Goal: Task Accomplishment & Management: Manage account settings

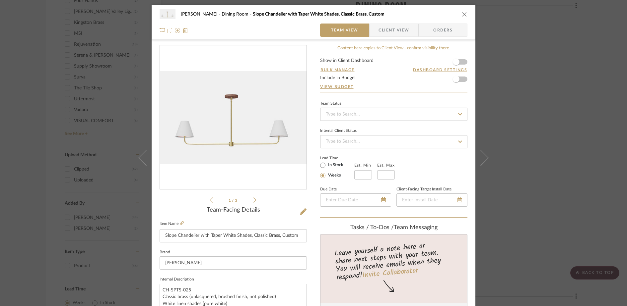
scroll to position [14, 0]
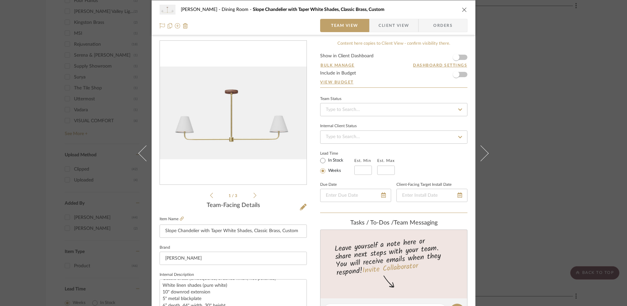
click at [465, 13] on div "[PERSON_NAME] Dining Room Slope Chandelier with Taper White Shades, Classic Bra…" at bounding box center [314, 17] width 324 height 35
click at [463, 10] on icon "close" at bounding box center [464, 9] width 5 height 5
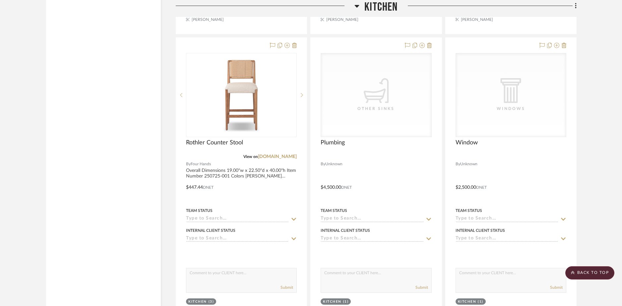
scroll to position [1477, 0]
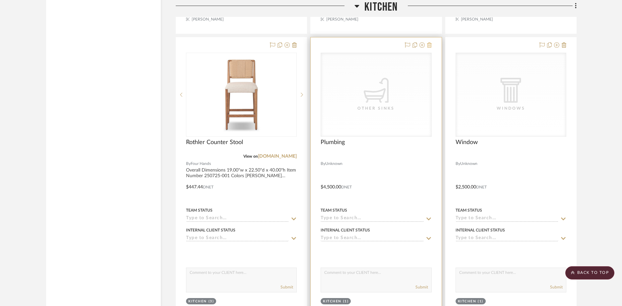
click at [430, 44] on icon at bounding box center [429, 44] width 5 height 5
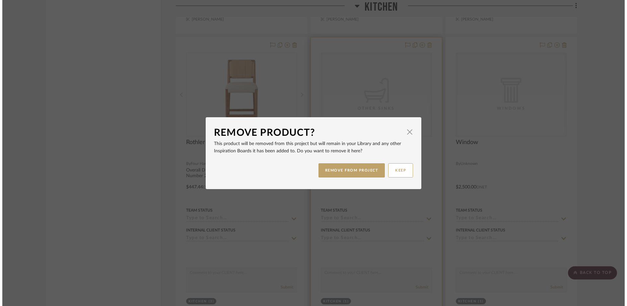
scroll to position [0, 0]
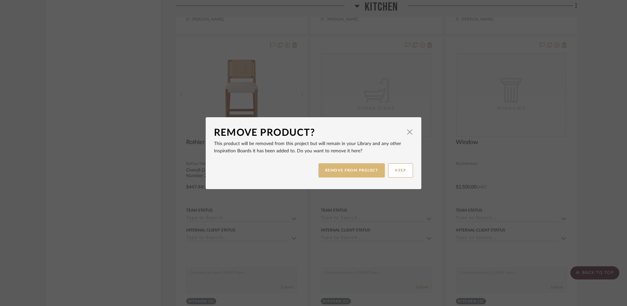
click at [367, 174] on button "REMOVE FROM PROJECT" at bounding box center [351, 170] width 67 height 14
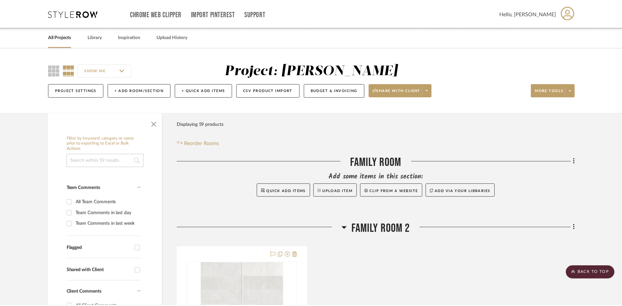
scroll to position [1477, 0]
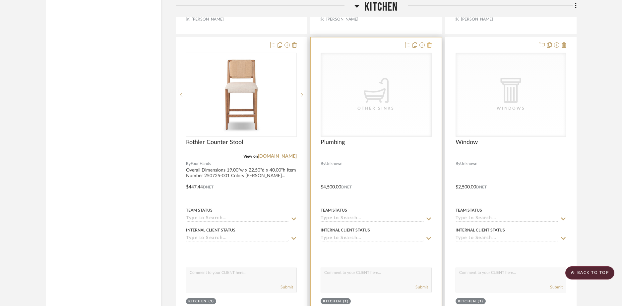
click at [430, 45] on icon at bounding box center [429, 44] width 5 height 5
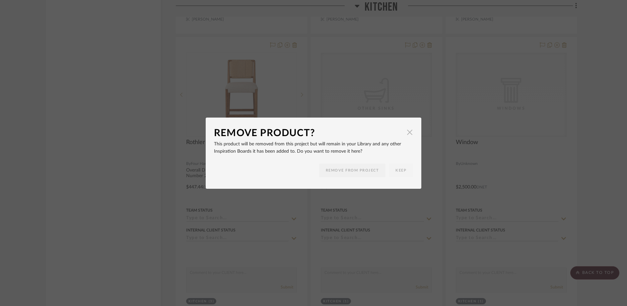
click at [407, 128] on span "button" at bounding box center [409, 132] width 13 height 13
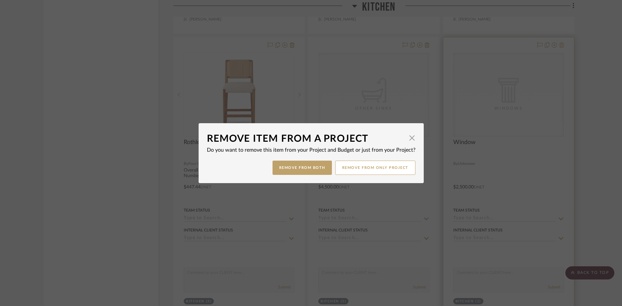
scroll to position [1477, 0]
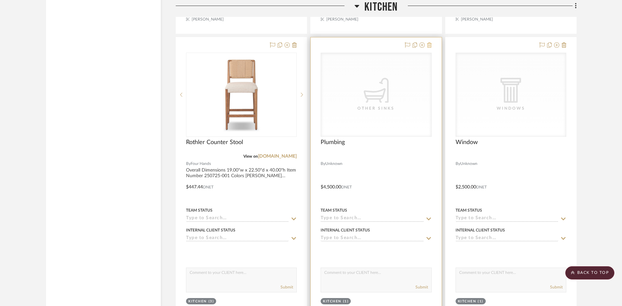
click at [430, 45] on icon at bounding box center [429, 44] width 5 height 5
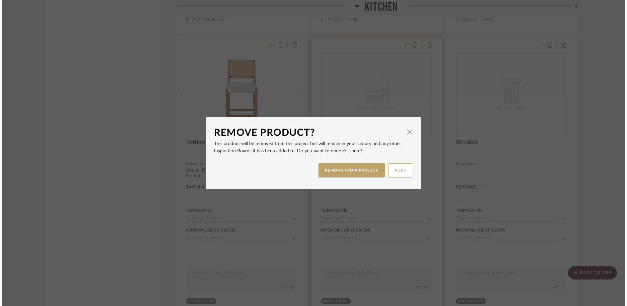
scroll to position [0, 0]
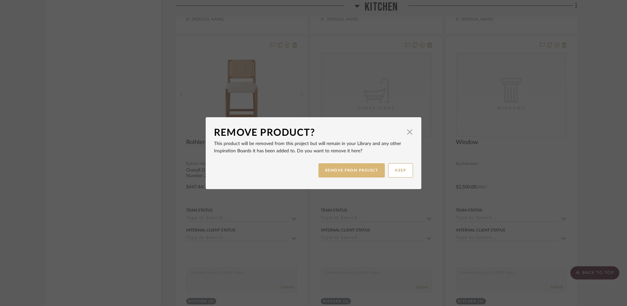
click at [368, 170] on button "REMOVE FROM PROJECT" at bounding box center [351, 170] width 67 height 14
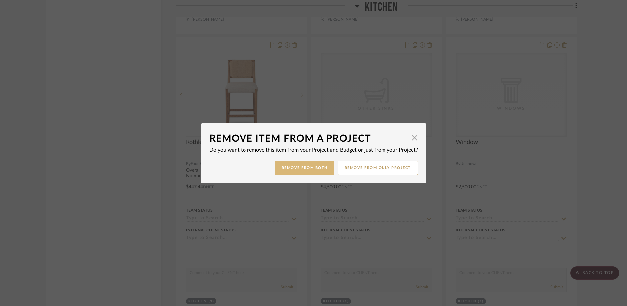
click at [321, 169] on button "Remove from Both" at bounding box center [304, 168] width 59 height 14
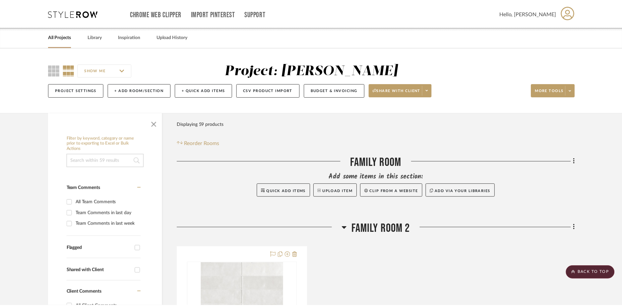
scroll to position [1477, 0]
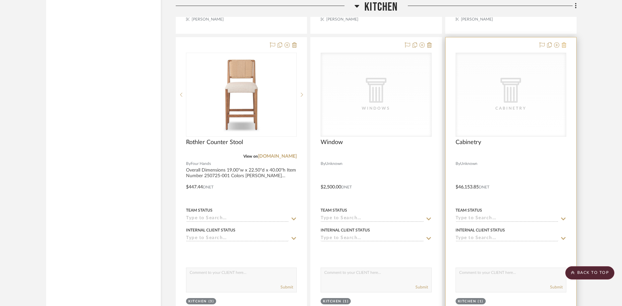
click at [566, 45] on icon at bounding box center [564, 44] width 5 height 5
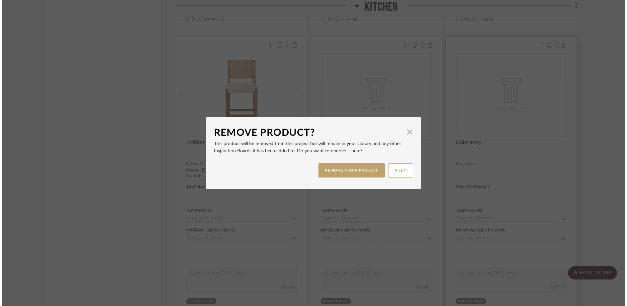
scroll to position [0, 0]
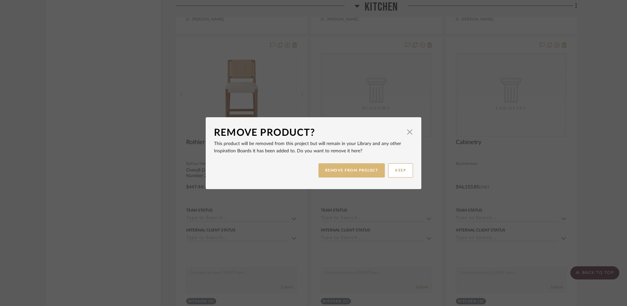
click at [356, 170] on button "REMOVE FROM PROJECT" at bounding box center [351, 170] width 67 height 14
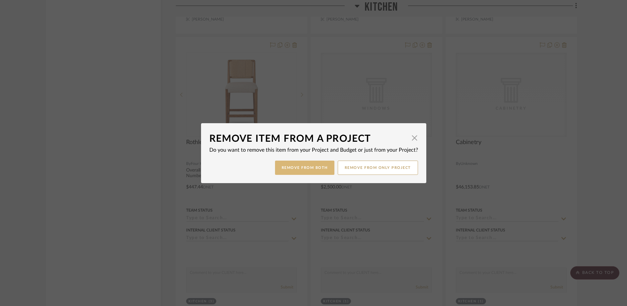
click at [316, 168] on button "Remove from Both" at bounding box center [304, 168] width 59 height 14
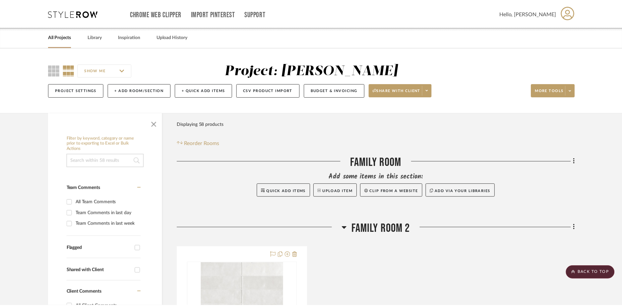
scroll to position [1477, 0]
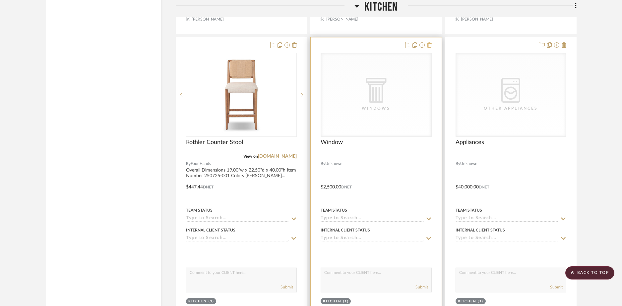
click at [429, 46] on icon at bounding box center [429, 44] width 5 height 5
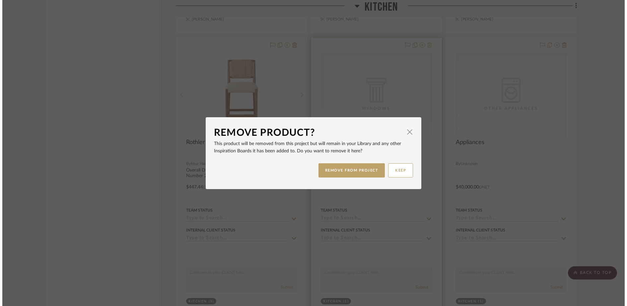
scroll to position [0, 0]
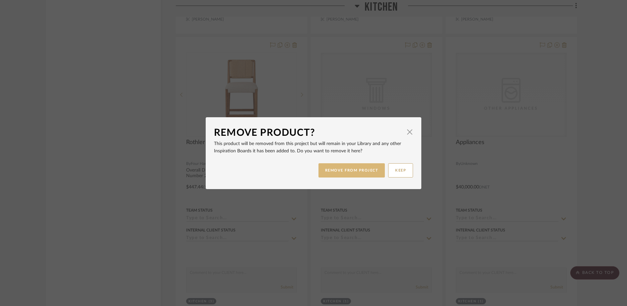
click at [371, 165] on button "REMOVE FROM PROJECT" at bounding box center [351, 170] width 67 height 14
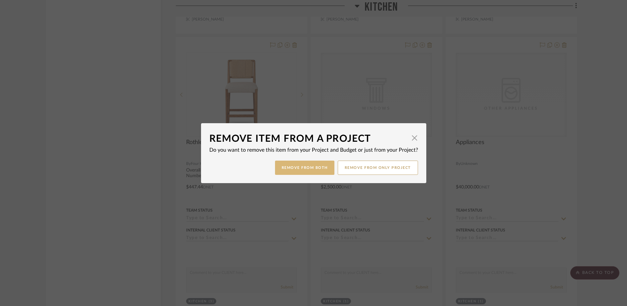
click at [315, 167] on button "Remove from Both" at bounding box center [304, 168] width 59 height 14
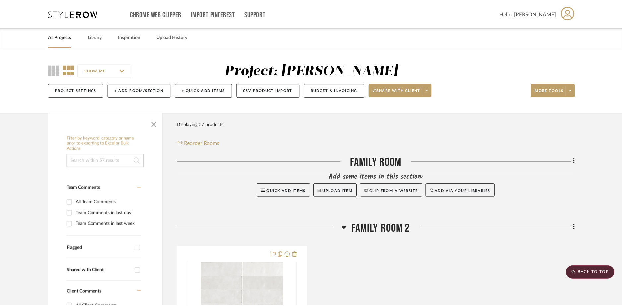
scroll to position [1477, 0]
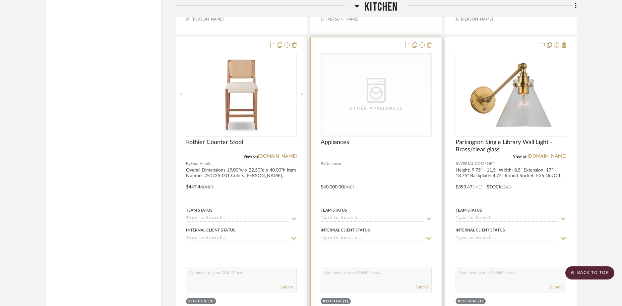
click at [430, 44] on icon at bounding box center [429, 44] width 5 height 5
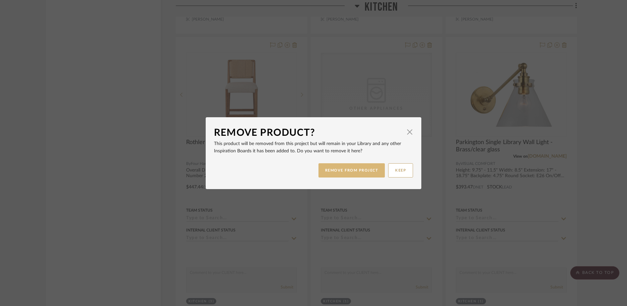
click at [353, 171] on button "REMOVE FROM PROJECT" at bounding box center [351, 170] width 67 height 14
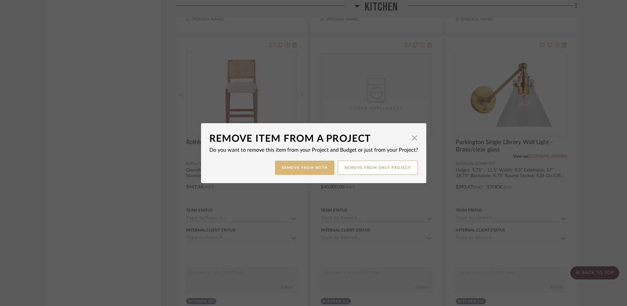
click at [307, 169] on button "Remove from Both" at bounding box center [304, 168] width 59 height 14
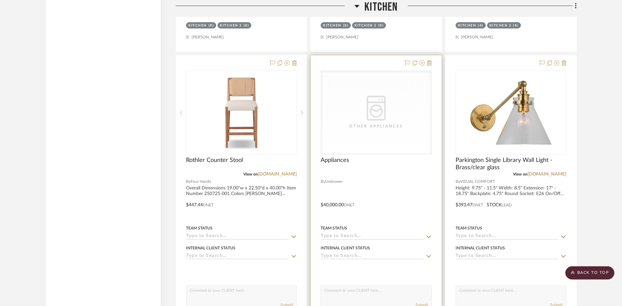
scroll to position [1450, 0]
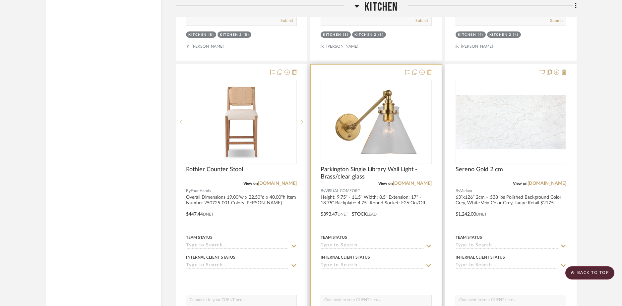
click at [430, 74] on icon at bounding box center [429, 72] width 5 height 5
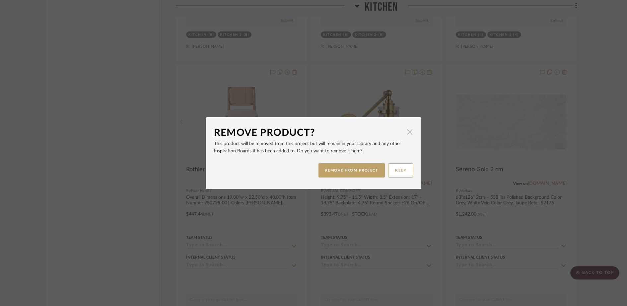
click at [407, 130] on span "button" at bounding box center [409, 132] width 13 height 13
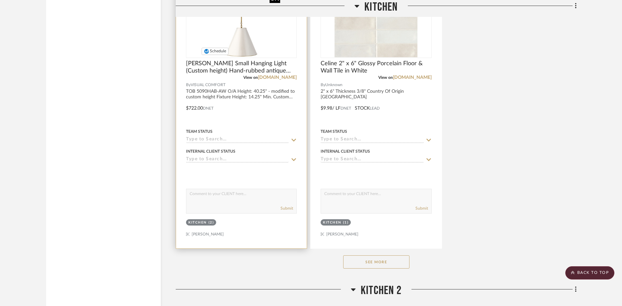
click at [247, 43] on img "0" at bounding box center [228, 15] width 83 height 83
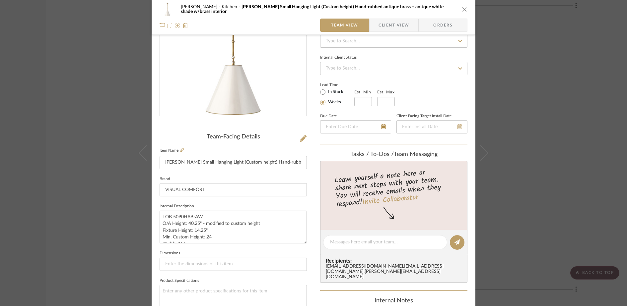
click at [463, 9] on icon "close" at bounding box center [464, 9] width 5 height 5
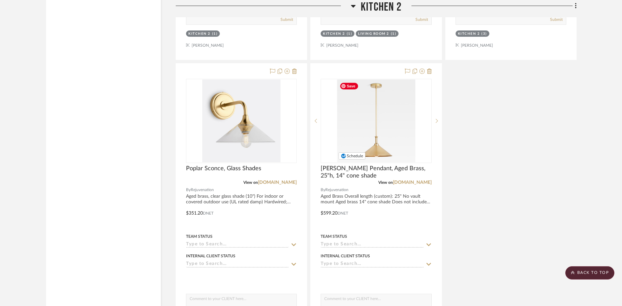
scroll to position [2736, 0]
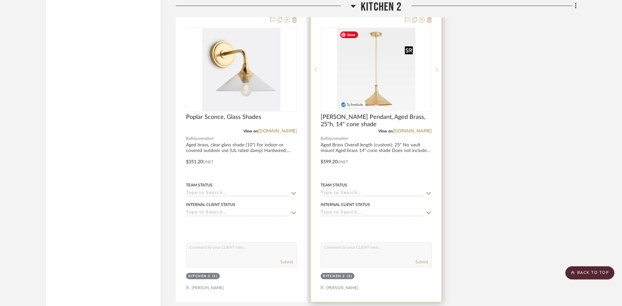
click at [381, 89] on img "0" at bounding box center [376, 69] width 78 height 83
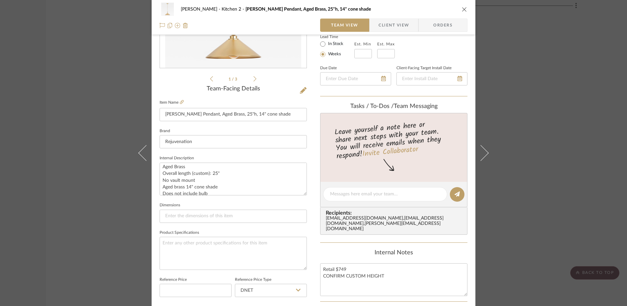
scroll to position [5, 0]
click at [463, 6] on div "[PERSON_NAME] Kitchen 2 [PERSON_NAME] Pendant, Aged Brass, 25"h, 14" cone shade" at bounding box center [314, 9] width 308 height 13
click at [462, 10] on icon "close" at bounding box center [464, 9] width 5 height 5
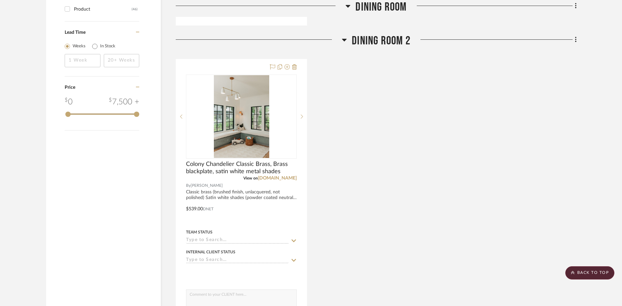
scroll to position [837, 0]
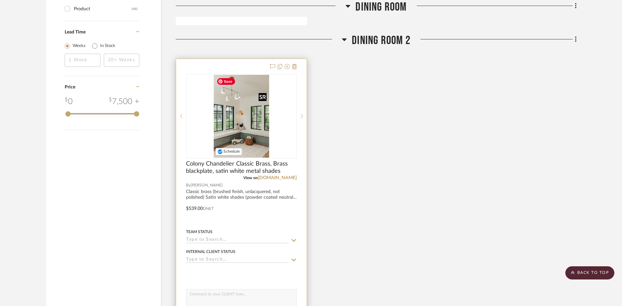
click at [0, 0] on img at bounding box center [0, 0] width 0 height 0
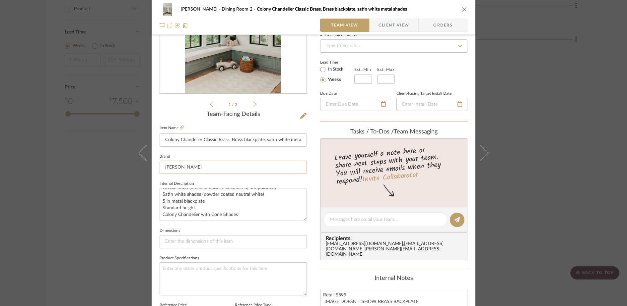
scroll to position [76, 0]
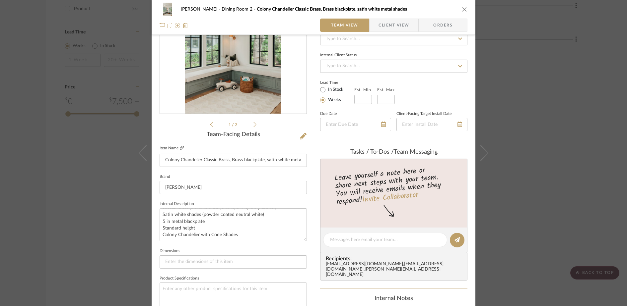
click at [180, 148] on icon at bounding box center [182, 148] width 4 height 4
click at [463, 9] on icon "close" at bounding box center [464, 9] width 5 height 5
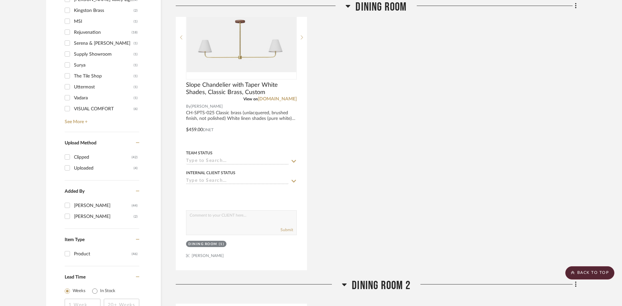
scroll to position [511, 0]
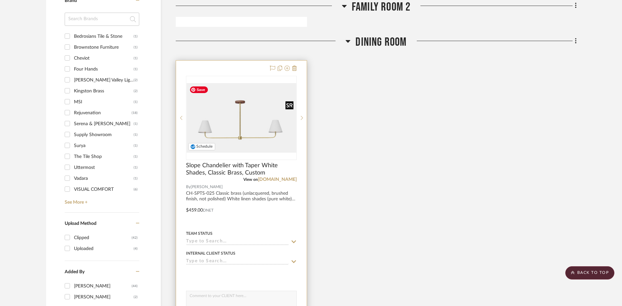
click at [235, 131] on img "0" at bounding box center [241, 118] width 109 height 70
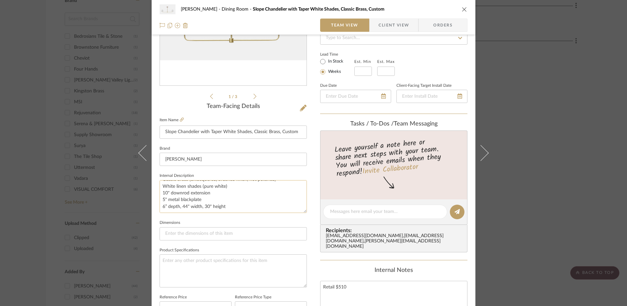
scroll to position [0, 0]
click at [180, 119] on icon at bounding box center [182, 120] width 4 height 4
